Goal: Check status: Check status

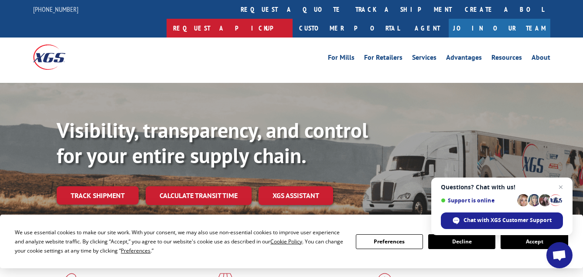
click at [293, 19] on link "Request a pickup" at bounding box center [230, 28] width 126 height 19
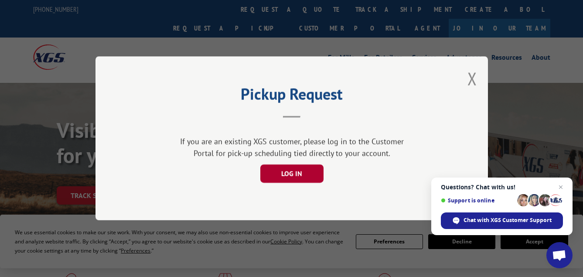
click at [309, 167] on button "LOG IN" at bounding box center [291, 174] width 63 height 18
click at [472, 79] on button "Close modal" at bounding box center [472, 78] width 10 height 23
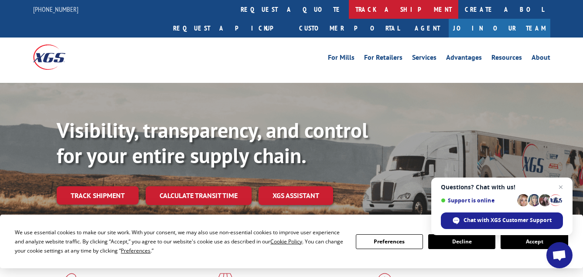
click at [349, 11] on link "track a shipment" at bounding box center [403, 9] width 109 height 19
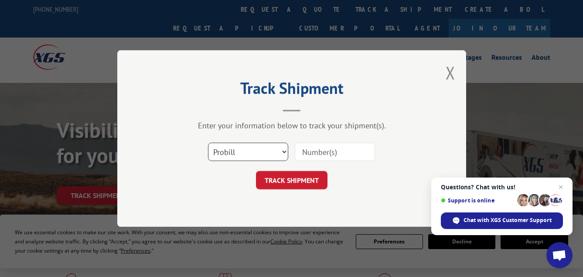
click at [282, 153] on select "Select category... Probill BOL PO" at bounding box center [248, 152] width 80 height 18
click at [280, 152] on select "Select category... Probill BOL PO" at bounding box center [248, 152] width 80 height 18
click at [307, 150] on input at bounding box center [335, 152] width 80 height 18
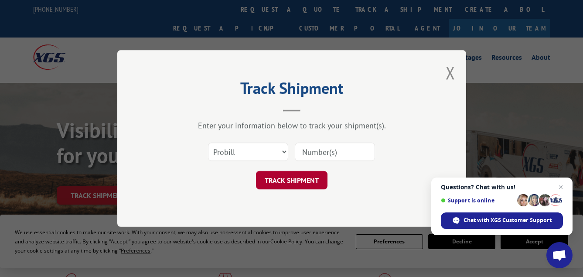
paste input "527049252"
type input "527049252"
click at [296, 182] on button "TRACK SHIPMENT" at bounding box center [292, 180] width 72 height 18
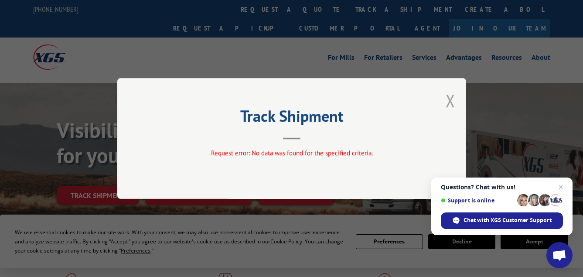
click at [453, 102] on button "Close modal" at bounding box center [451, 100] width 10 height 23
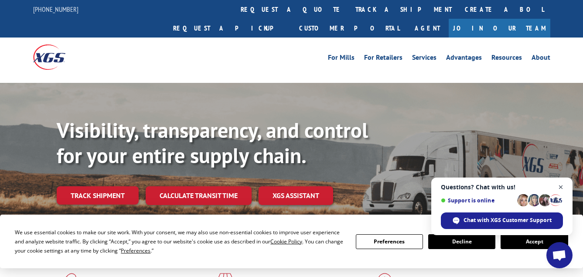
click at [560, 187] on span "Open chat" at bounding box center [560, 187] width 11 height 11
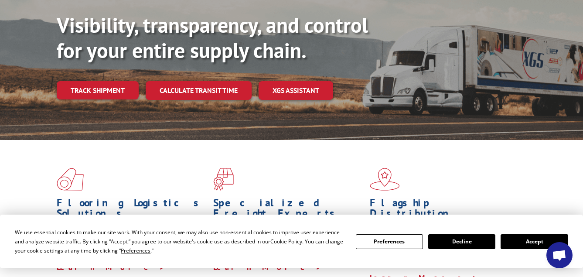
scroll to position [116, 0]
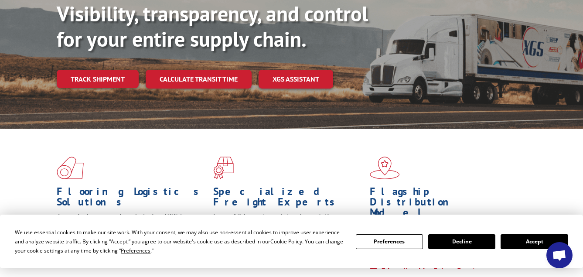
click at [474, 244] on button "Decline" at bounding box center [461, 241] width 67 height 15
